Goal: Book appointment/travel/reservation

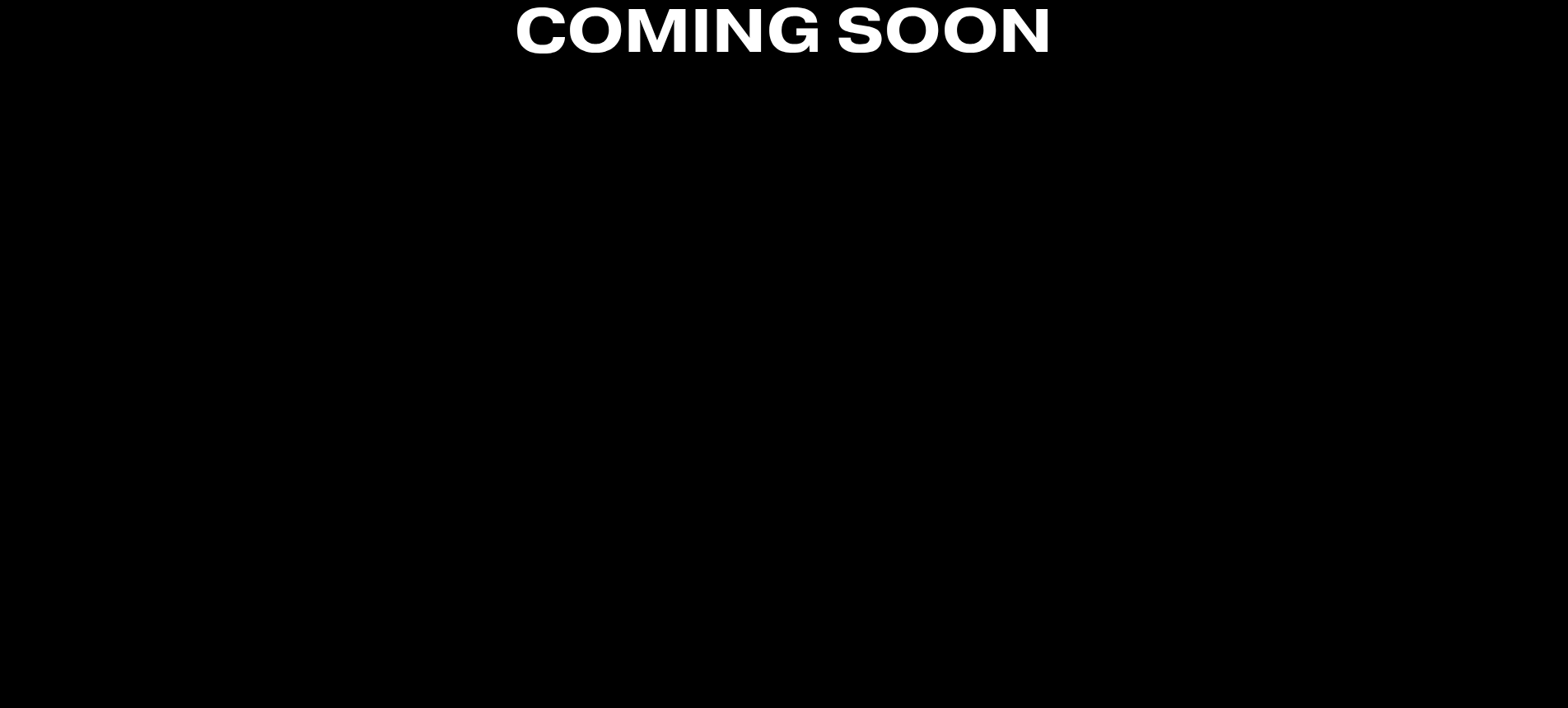
scroll to position [227, 0]
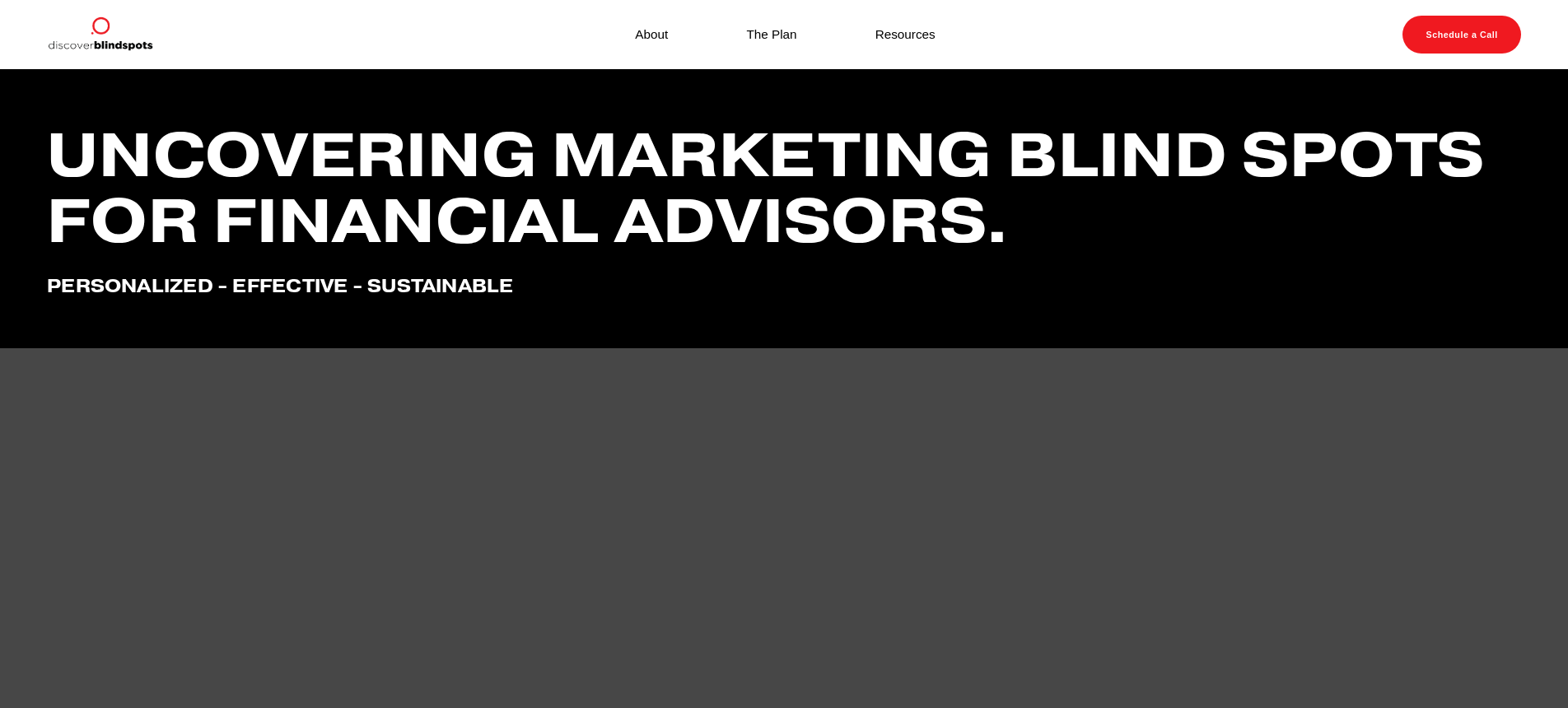
click at [1448, 27] on link "Schedule a Call" at bounding box center [1462, 35] width 119 height 38
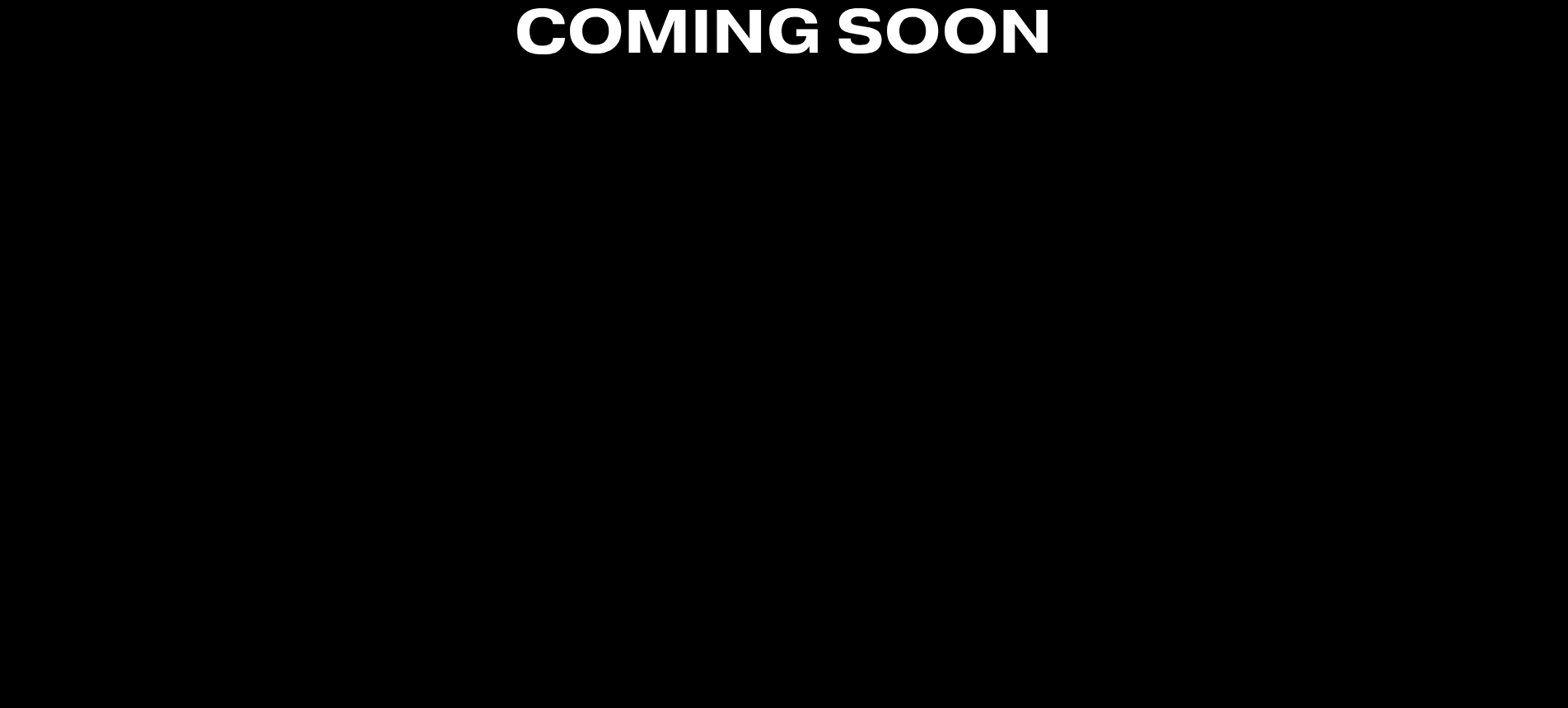
scroll to position [196, 0]
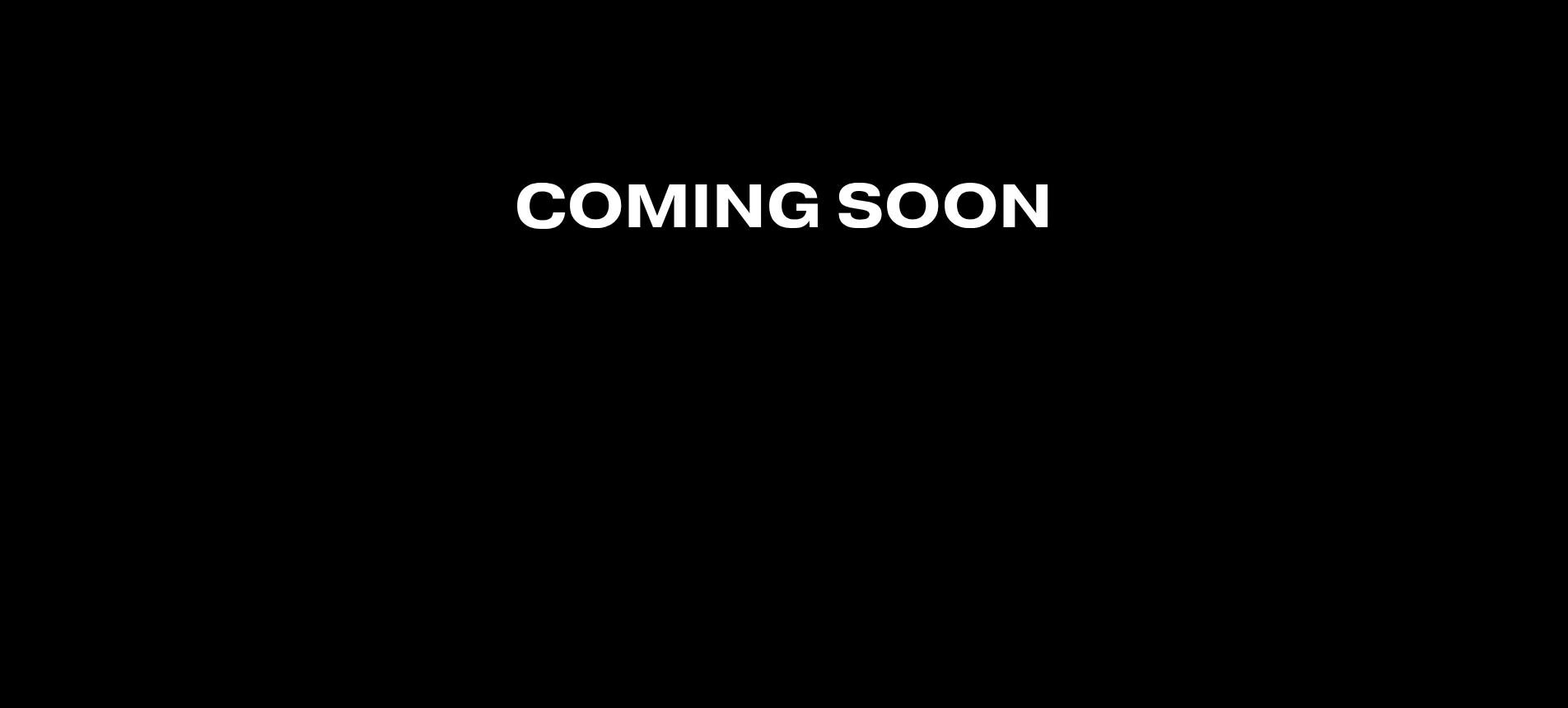
scroll to position [44, 0]
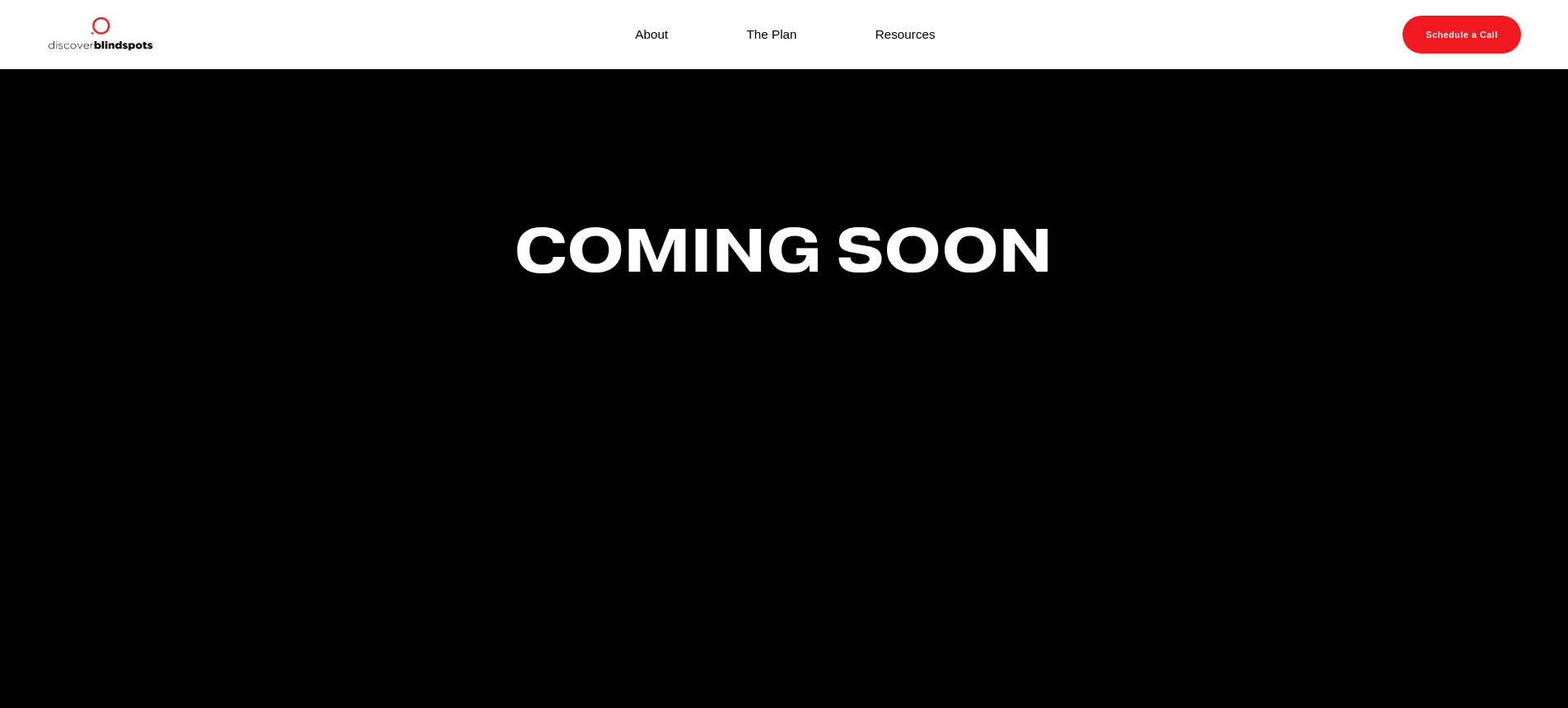
scroll to position [67, 0]
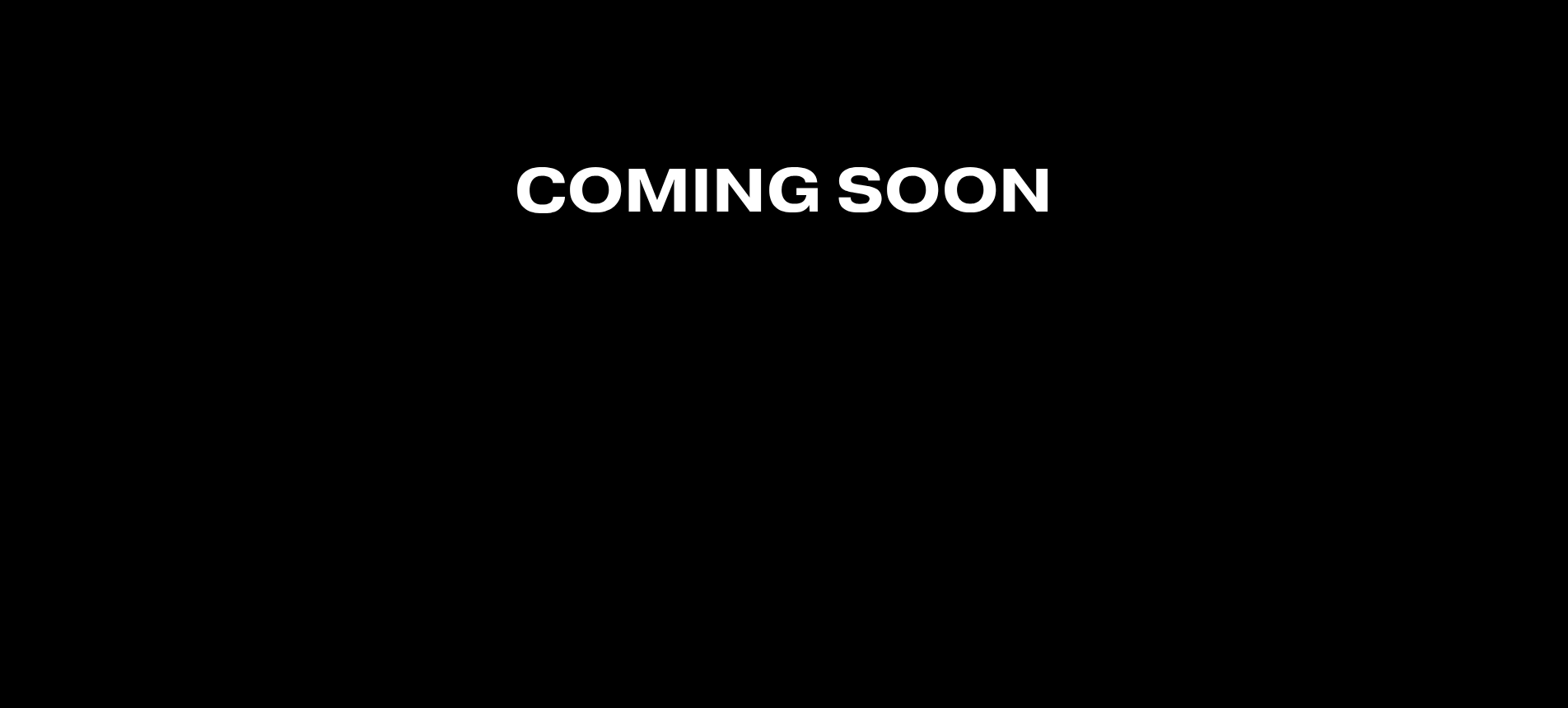
scroll to position [67, 0]
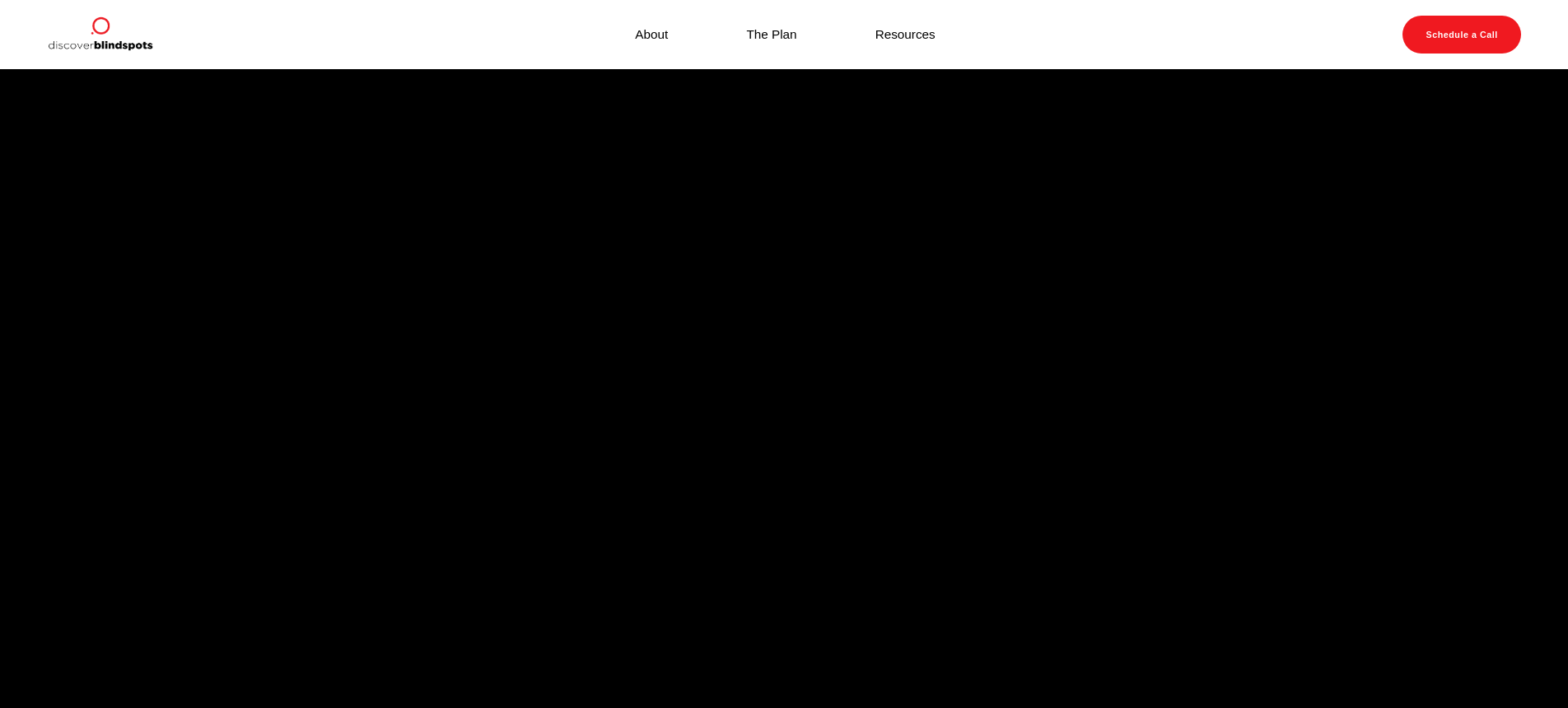
scroll to position [245, 0]
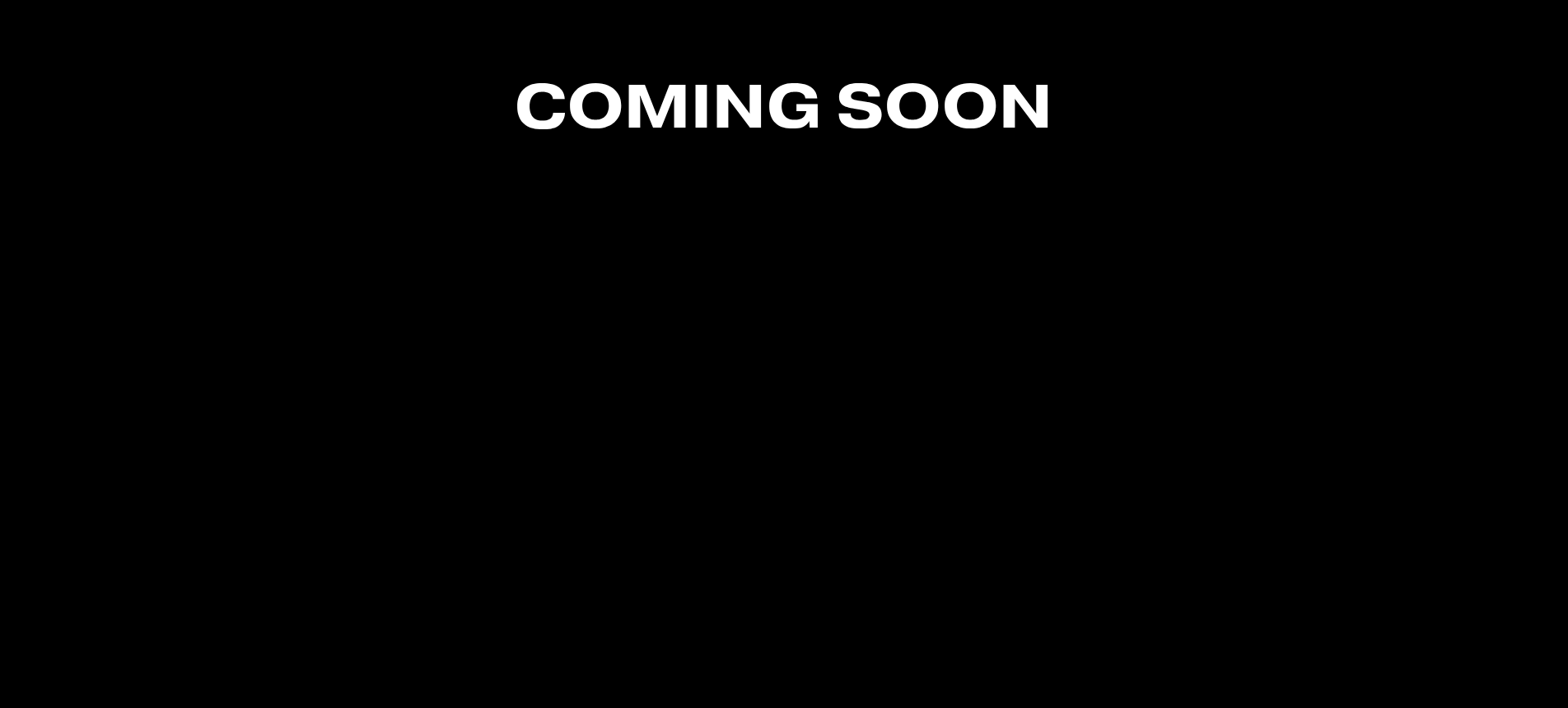
scroll to position [145, 0]
drag, startPoint x: 132, startPoint y: 107, endPoint x: 131, endPoint y: 120, distance: 13.0
click at [132, 108] on div "Coming Soon" at bounding box center [784, 391] width 1568 height 724
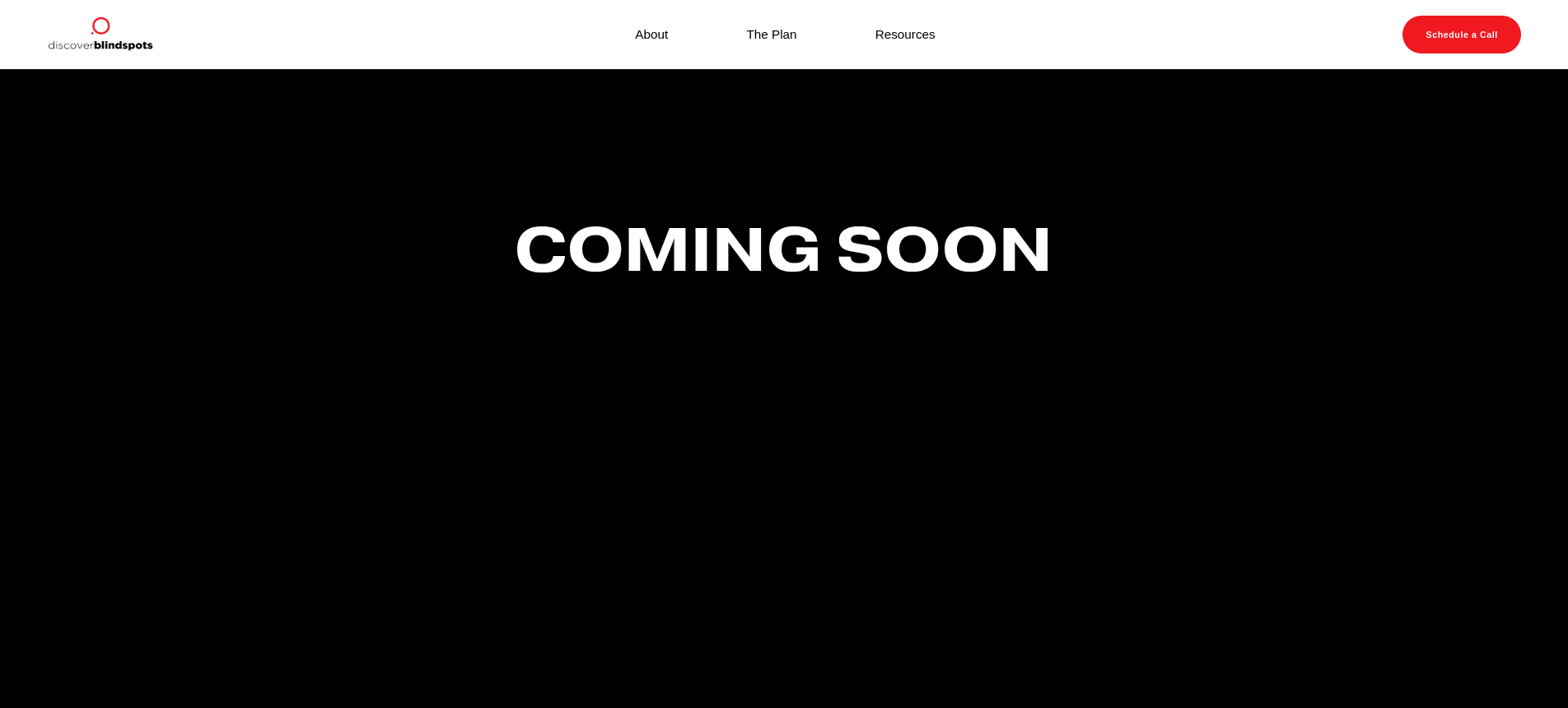
scroll to position [0, 0]
